Goal: Information Seeking & Learning: Learn about a topic

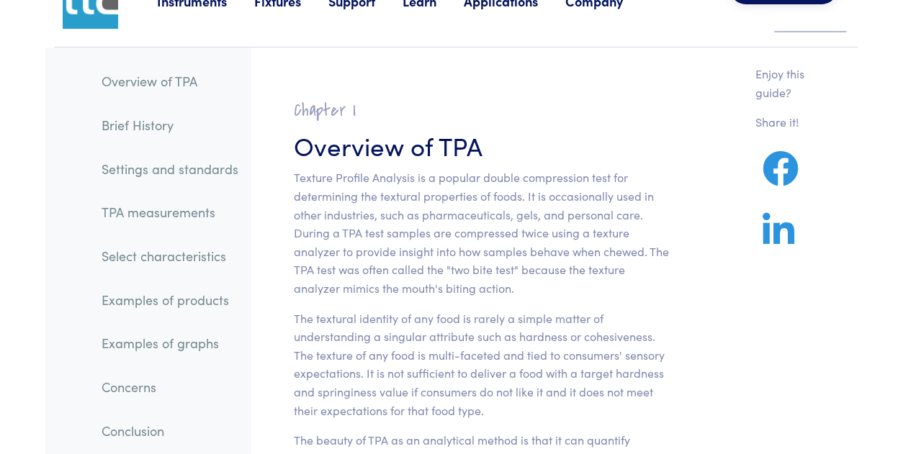
click at [201, 346] on link "Examples of graphs" at bounding box center [170, 343] width 160 height 33
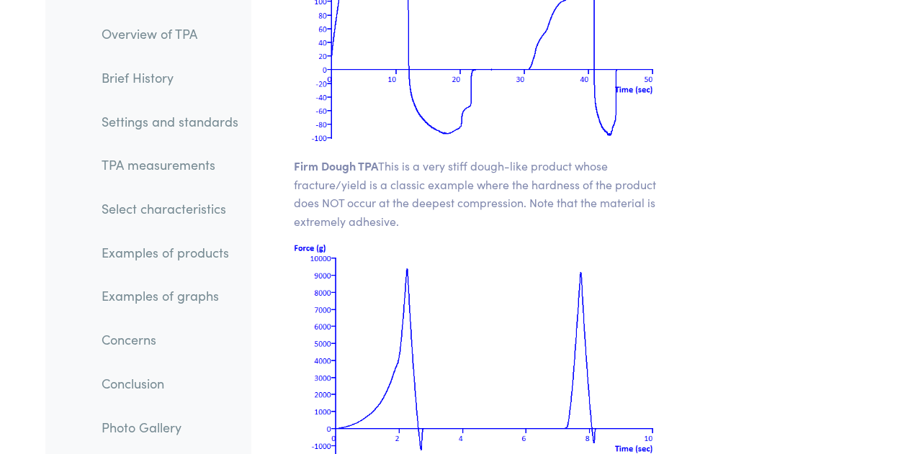
scroll to position [21726, 0]
drag, startPoint x: 413, startPoint y: 305, endPoint x: 432, endPoint y: 162, distance: 143.8
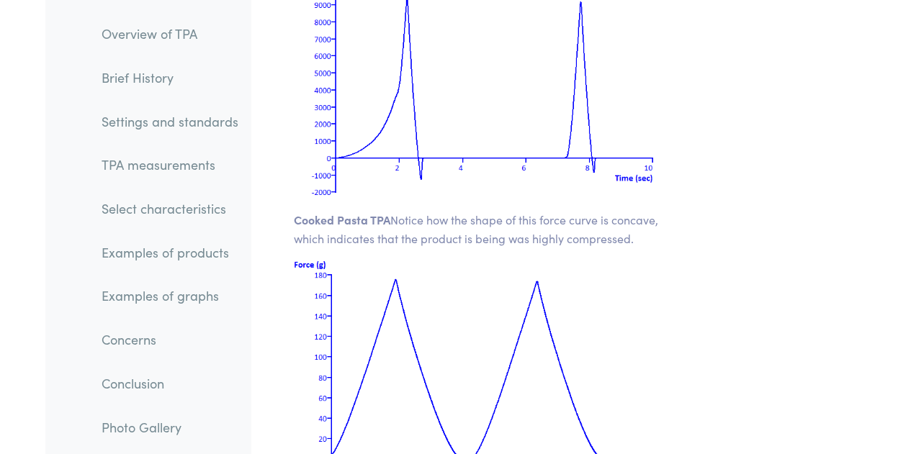
scroll to position [21995, 0]
drag, startPoint x: 497, startPoint y: 376, endPoint x: 635, endPoint y: 397, distance: 139.8
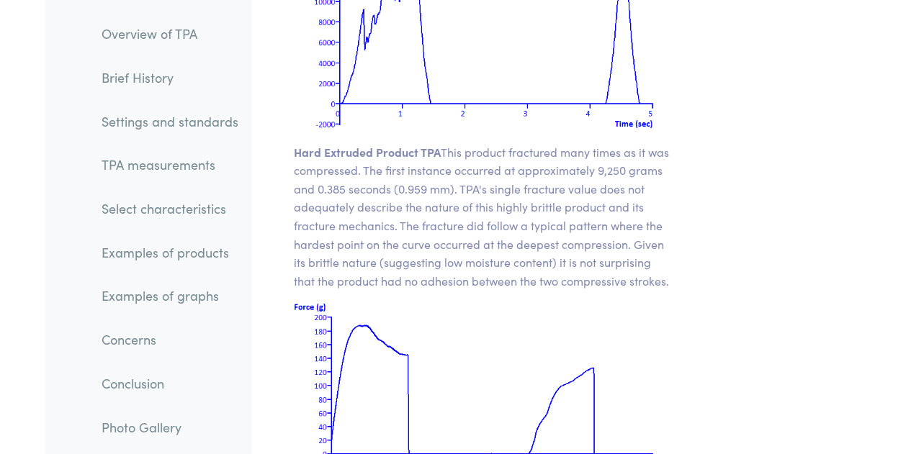
scroll to position [21388, 0]
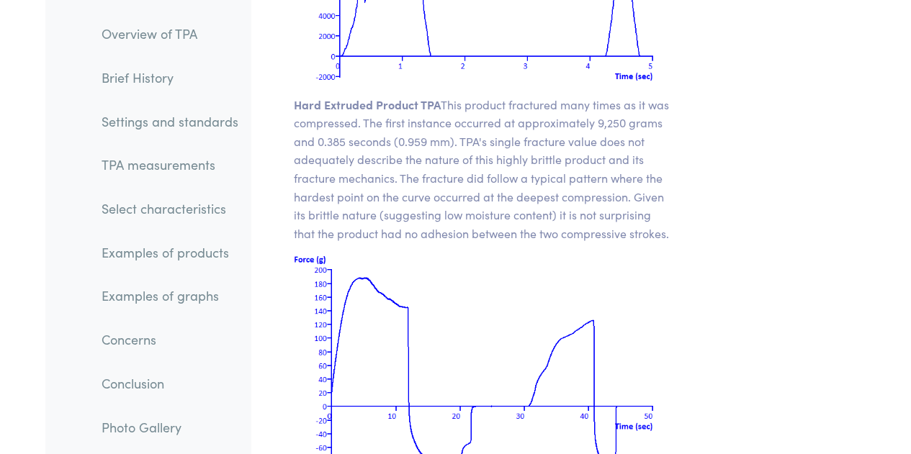
drag, startPoint x: 606, startPoint y: 375, endPoint x: 618, endPoint y: 403, distance: 30.0
click at [618, 403] on section "Chapter VII Examples of TPA Graphs The following are a few typical TPA plots: H…" at bounding box center [481, 28] width 444 height 2781
click at [763, 292] on div "Chapter VII Examples of TPA Graphs The following are a few typical TPA plots: H…" at bounding box center [559, 28] width 616 height 2781
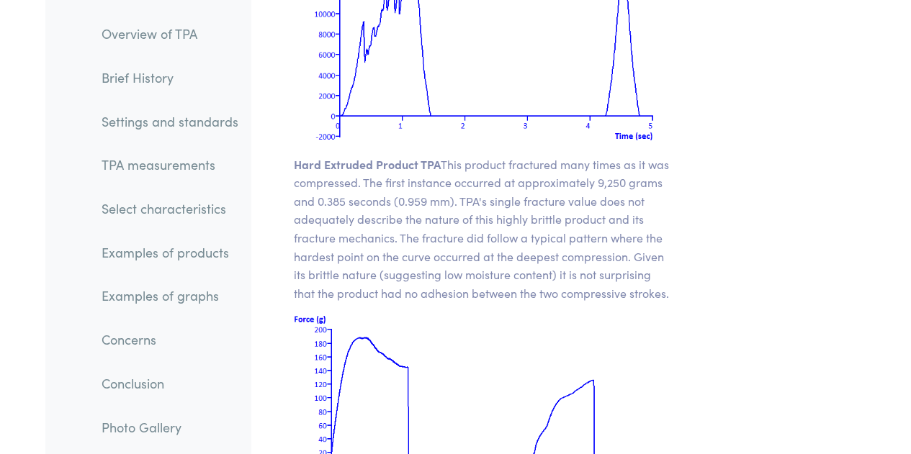
scroll to position [21327, 0]
click at [705, 199] on div "Chapter VII Examples of TPA Graphs The following are a few typical TPA plots: H…" at bounding box center [482, 88] width 462 height 2781
click at [788, 366] on div "Chapter VII Examples of TPA Graphs The following are a few typical TPA plots: H…" at bounding box center [559, 88] width 616 height 2781
